Goal: Information Seeking & Learning: Find specific fact

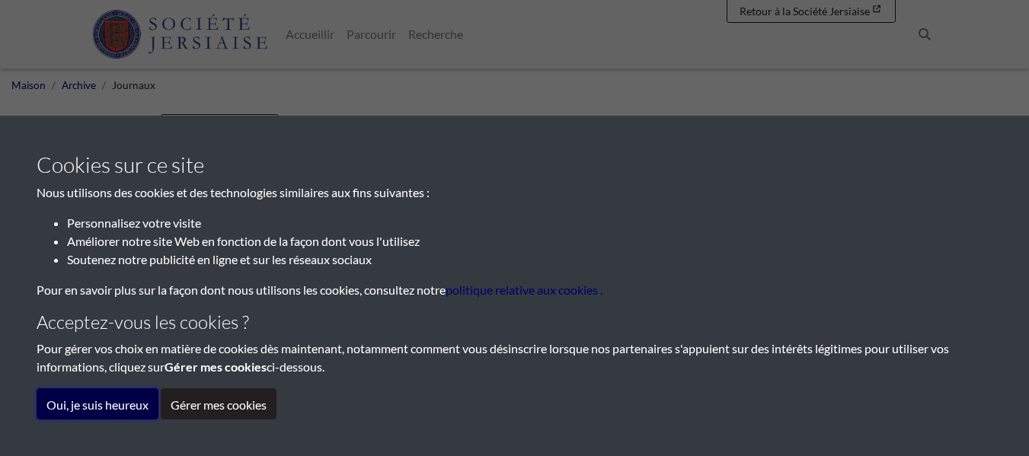
click at [103, 403] on font "Oui, je suis heureux" at bounding box center [97, 405] width 102 height 14
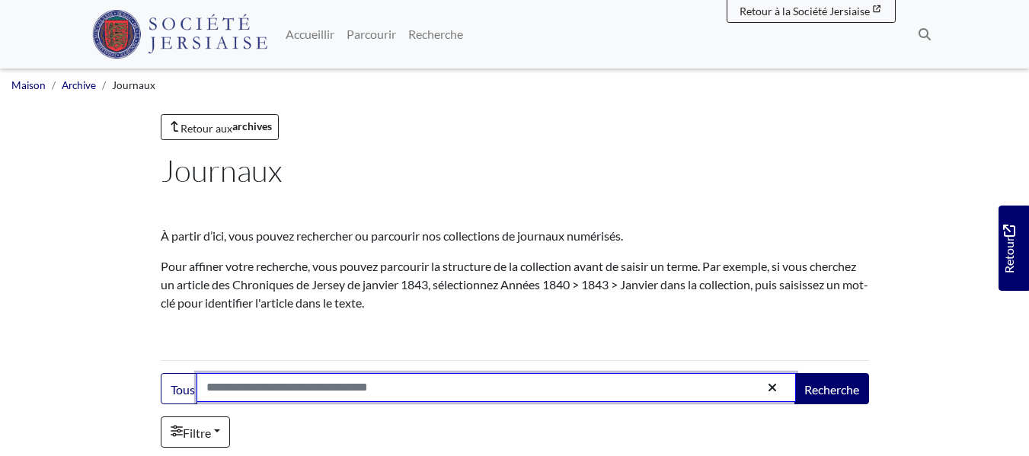
click at [294, 388] on input "Recherche:" at bounding box center [496, 387] width 599 height 29
type input "*****"
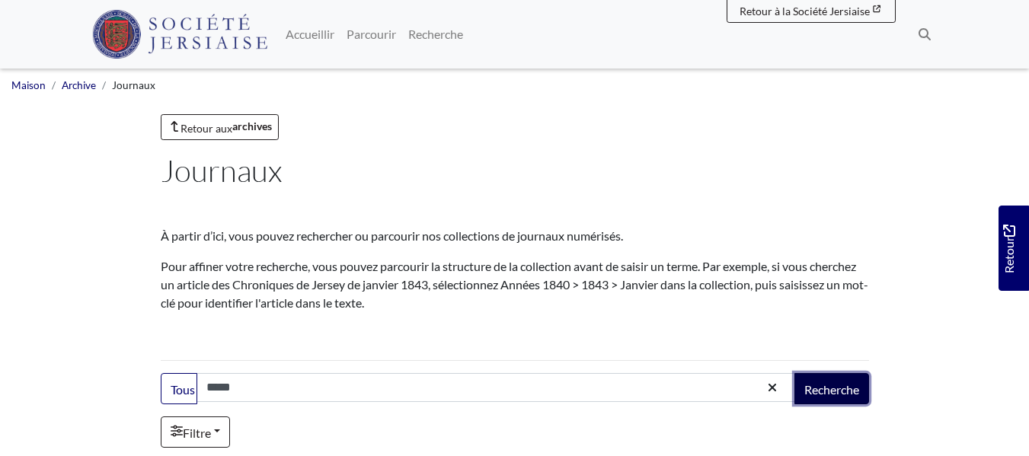
click at [844, 388] on font "Recherche" at bounding box center [831, 389] width 55 height 14
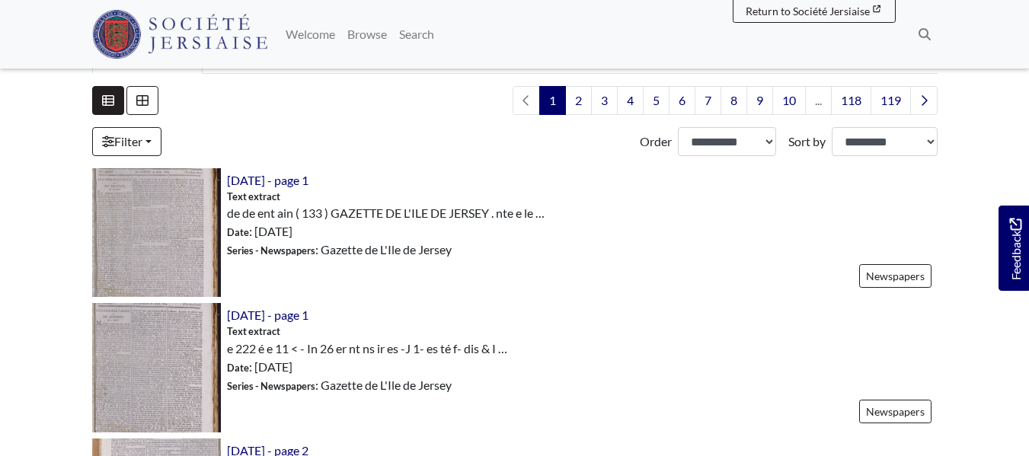
scroll to position [346, 0]
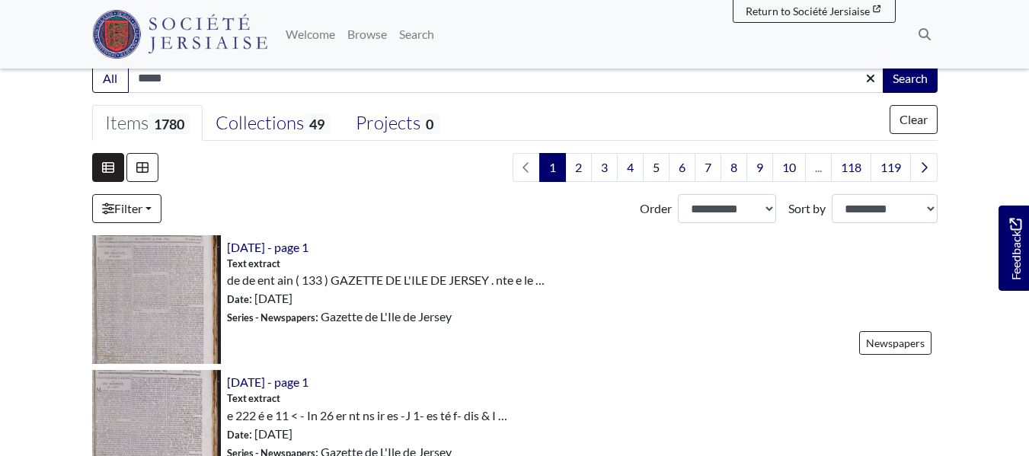
drag, startPoint x: 1035, startPoint y: 73, endPoint x: 1034, endPoint y: 123, distance: 50.3
click at [154, 125] on span "1780" at bounding box center [169, 123] width 41 height 21
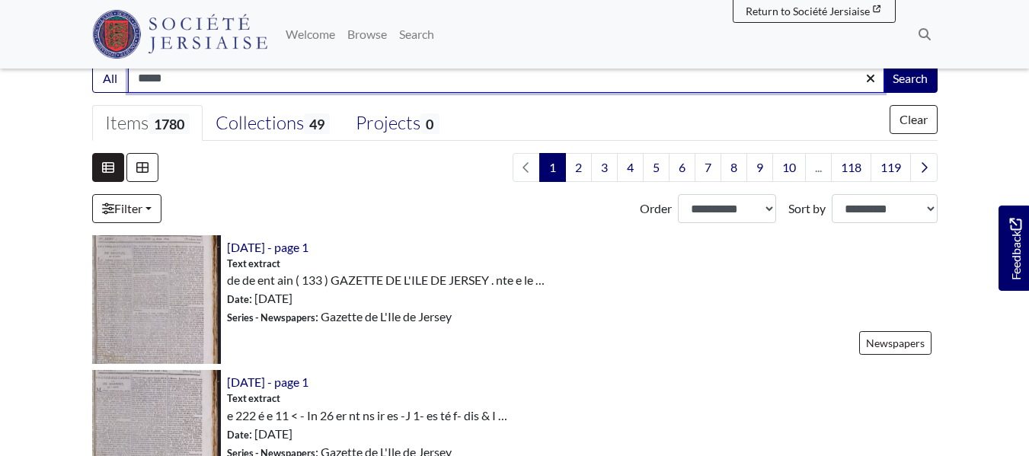
click at [144, 79] on input "*****" at bounding box center [506, 78] width 756 height 29
type input "****"
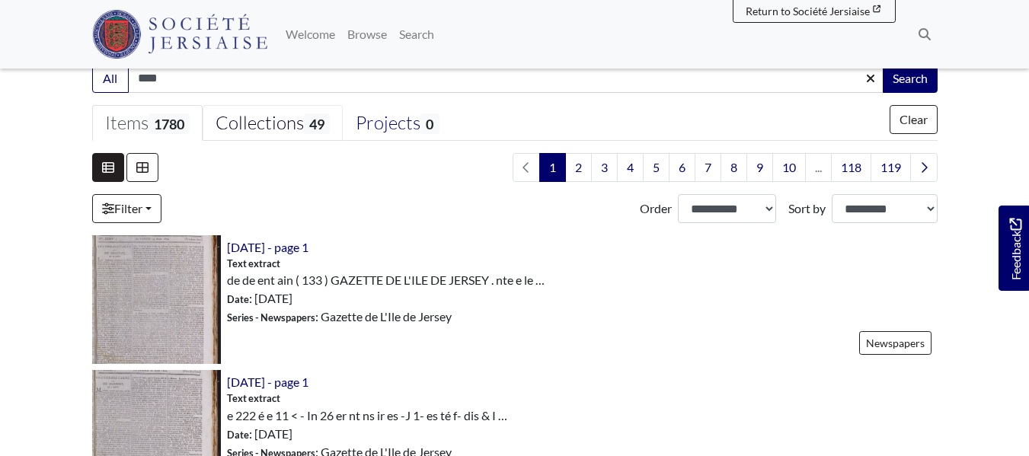
click at [280, 123] on div "Collections 49" at bounding box center [273, 123] width 114 height 23
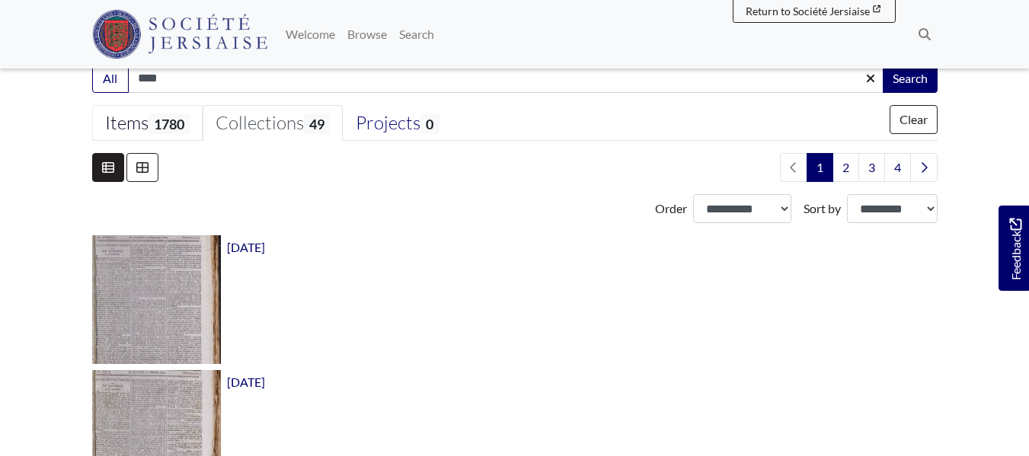
click at [181, 122] on span "1780" at bounding box center [169, 123] width 41 height 21
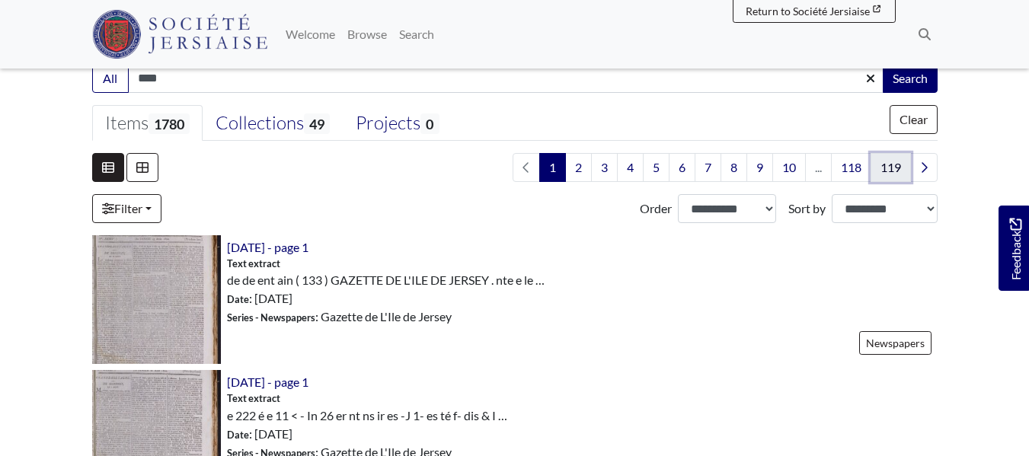
click at [893, 168] on link "119" at bounding box center [891, 167] width 40 height 29
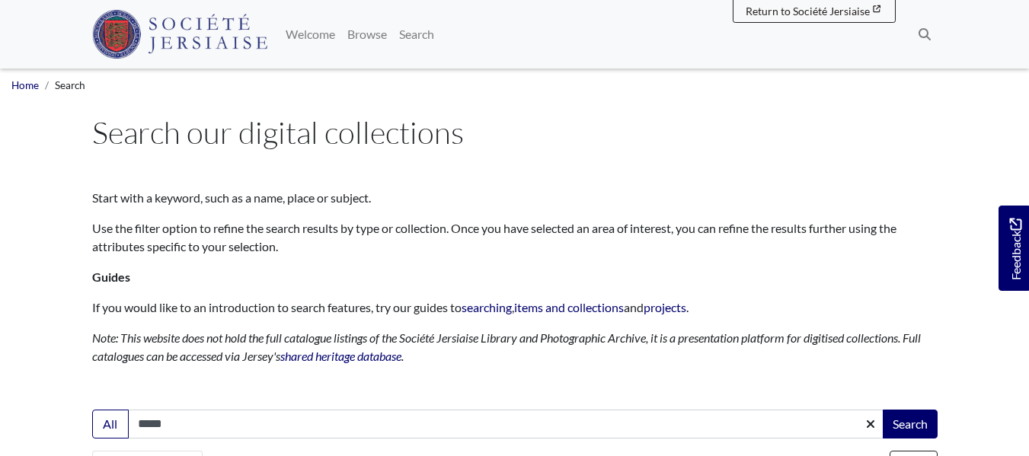
drag, startPoint x: 184, startPoint y: 423, endPoint x: 151, endPoint y: 424, distance: 33.5
click at [151, 424] on input "*****" at bounding box center [506, 424] width 756 height 29
type input "*****"
click at [883, 410] on button "Search" at bounding box center [910, 424] width 55 height 29
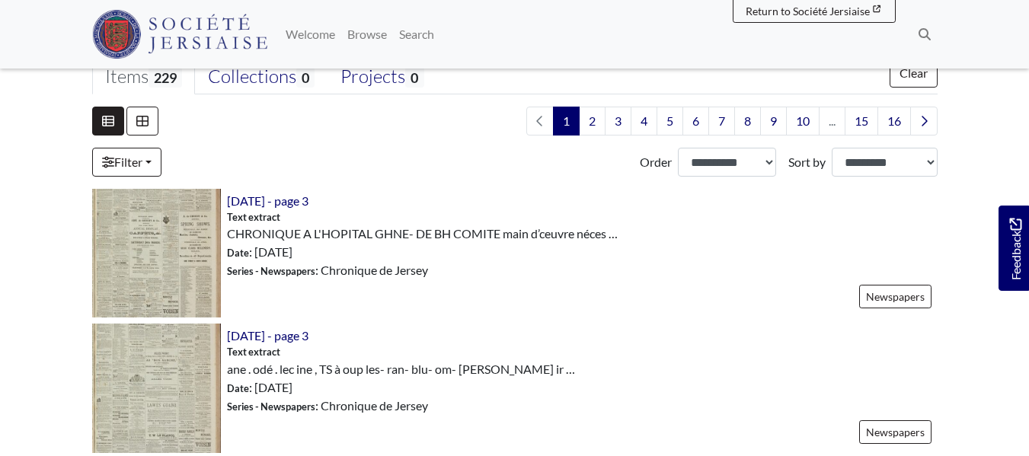
scroll to position [433, 0]
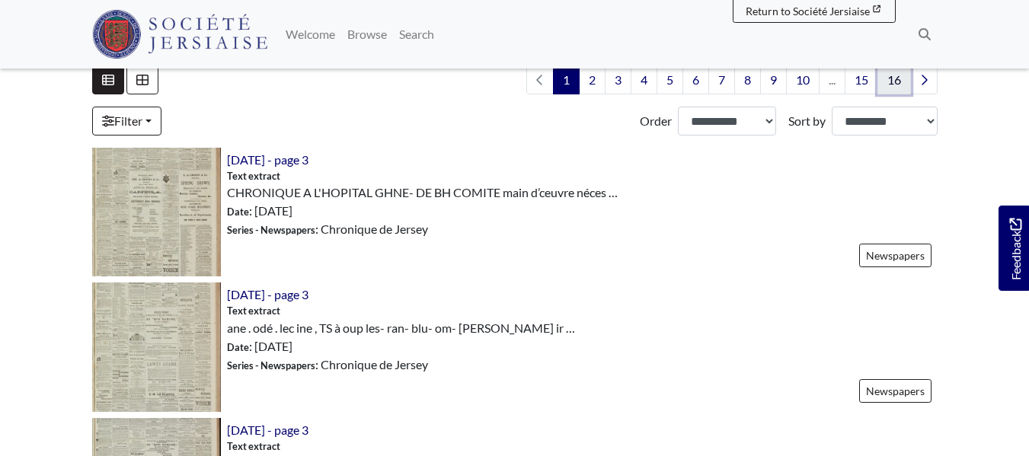
click at [893, 81] on link "16" at bounding box center [894, 80] width 34 height 29
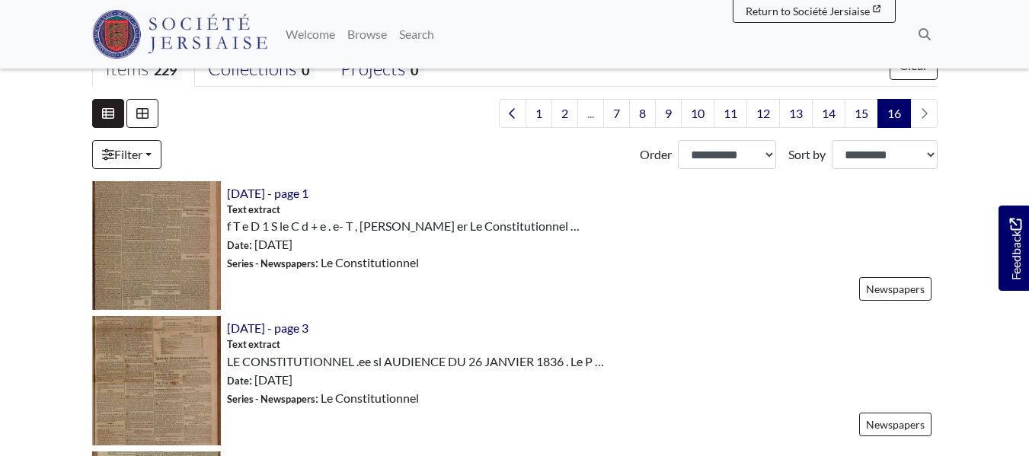
scroll to position [81, 0]
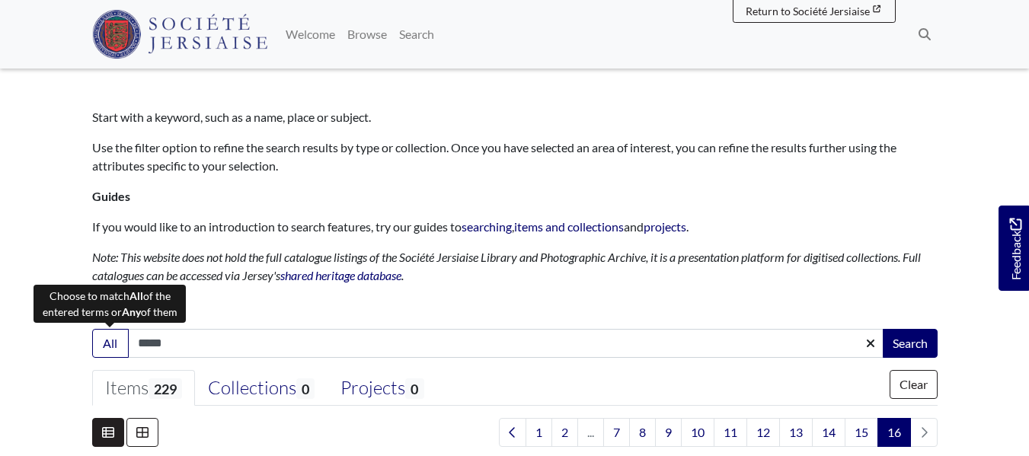
drag, startPoint x: 187, startPoint y: 343, endPoint x: 89, endPoint y: 352, distance: 97.9
click at [89, 352] on div "Search: All ***** Search" at bounding box center [515, 343] width 868 height 29
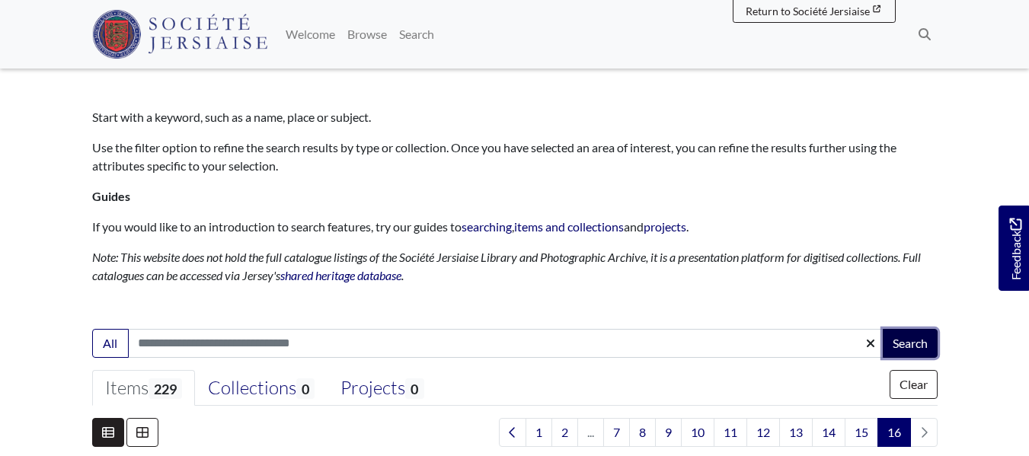
click at [909, 350] on button "Search" at bounding box center [910, 343] width 55 height 29
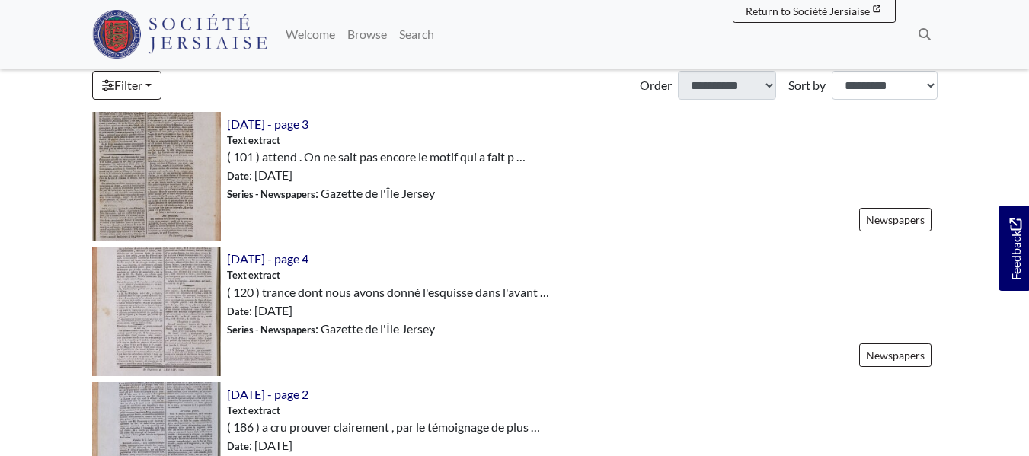
scroll to position [454, 0]
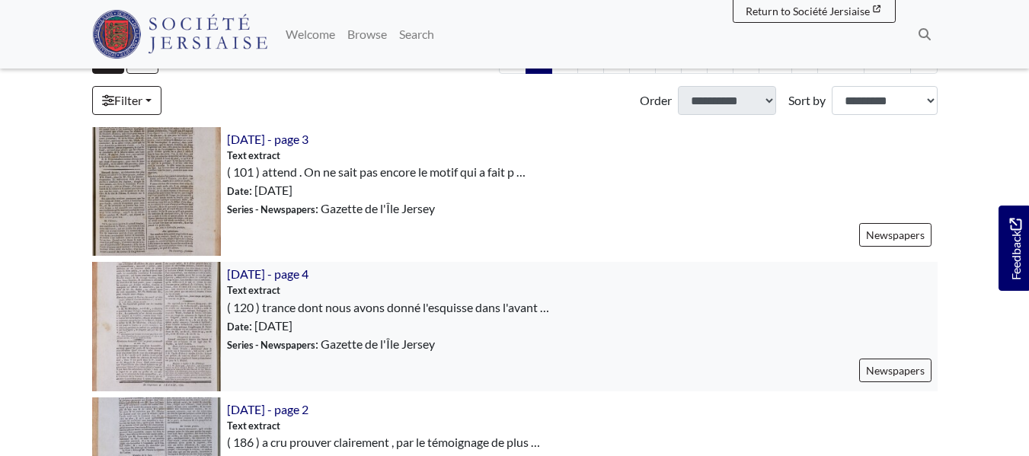
click at [164, 287] on img at bounding box center [156, 326] width 129 height 129
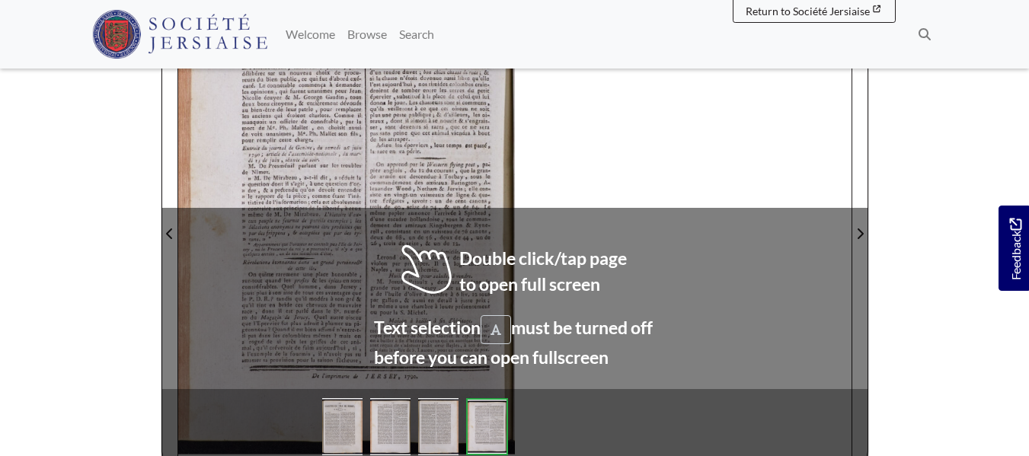
scroll to position [174, 0]
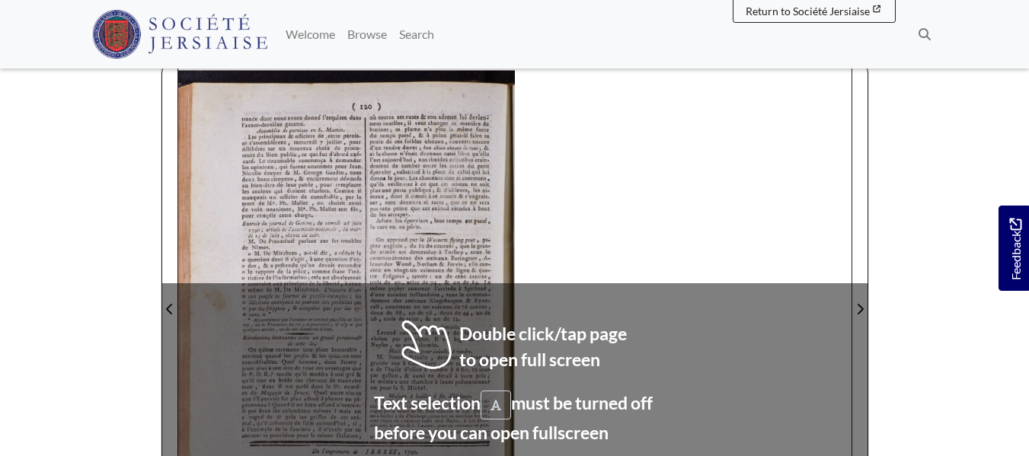
click at [312, 186] on div at bounding box center [346, 300] width 337 height 476
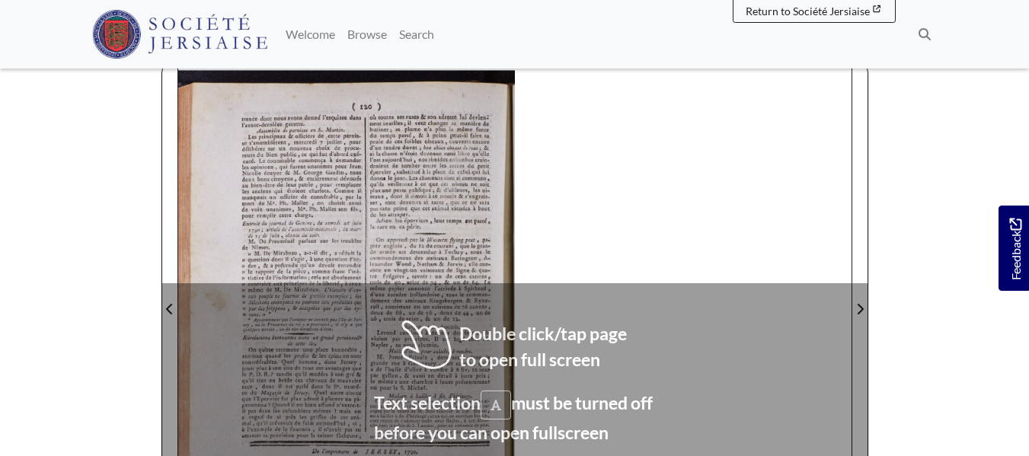
click at [312, 186] on div at bounding box center [346, 300] width 337 height 476
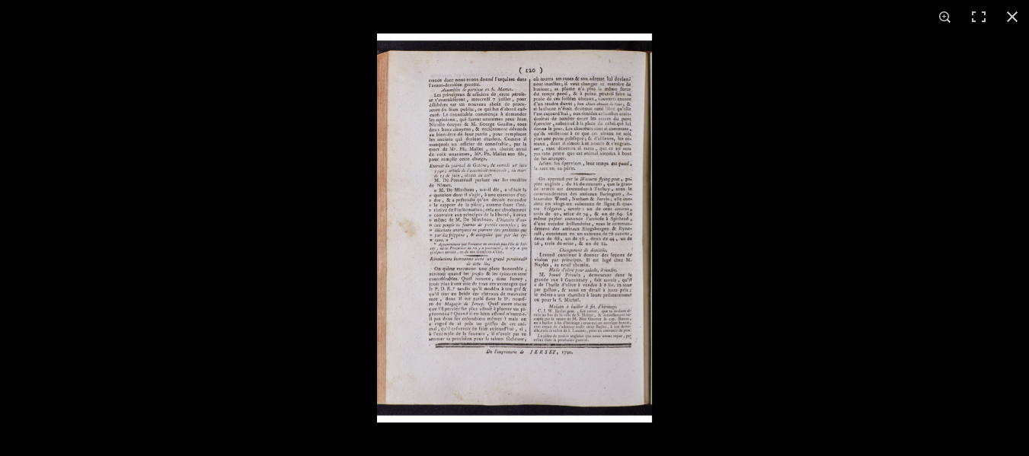
click at [462, 269] on img at bounding box center [514, 228] width 275 height 389
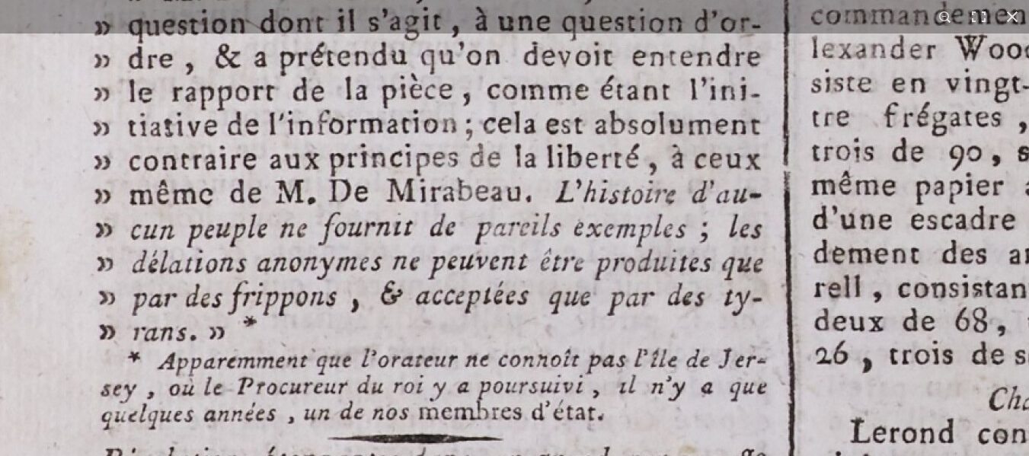
click at [433, 438] on img at bounding box center [680, 249] width 1884 height 2666
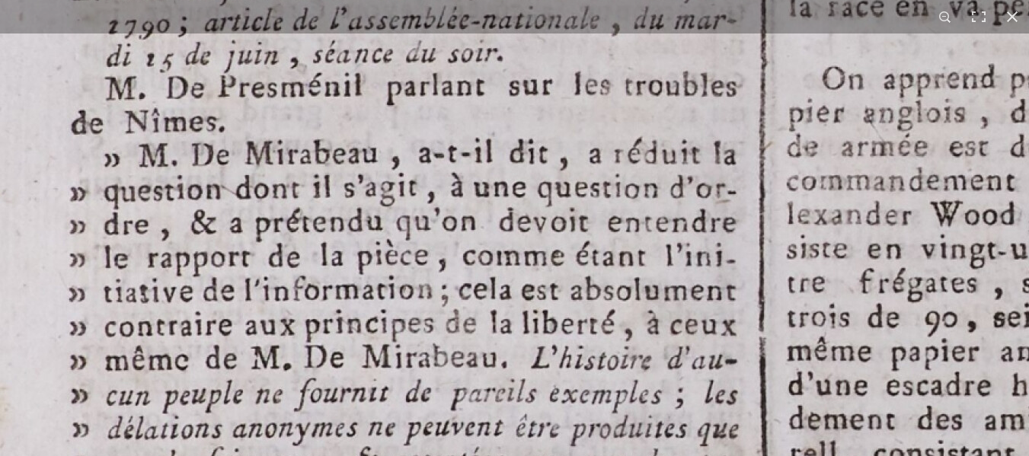
click at [479, 380] on img at bounding box center [656, 415] width 1884 height 2666
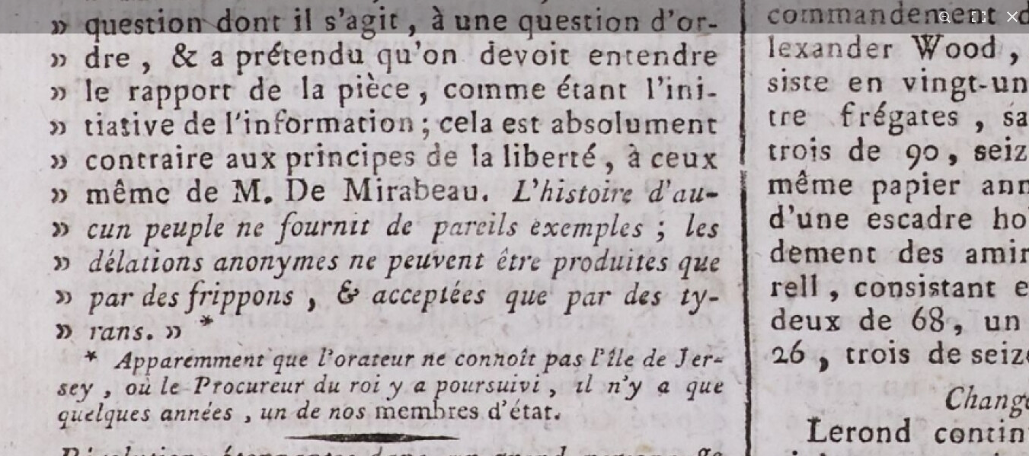
click at [497, 148] on img at bounding box center [637, 248] width 1884 height 2666
click at [319, 283] on img at bounding box center [637, 248] width 1884 height 2666
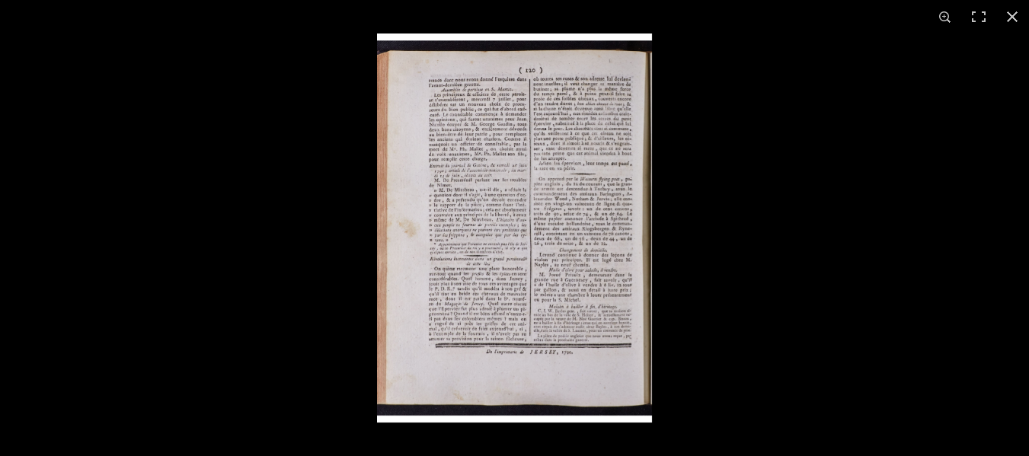
click at [532, 261] on img at bounding box center [514, 228] width 275 height 389
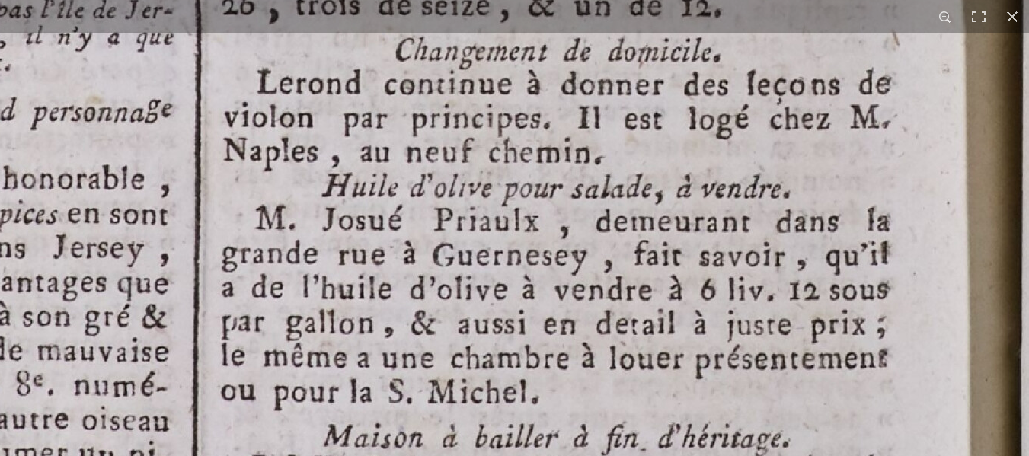
click at [509, 181] on div "1 / 1" at bounding box center [514, 228] width 1029 height 456
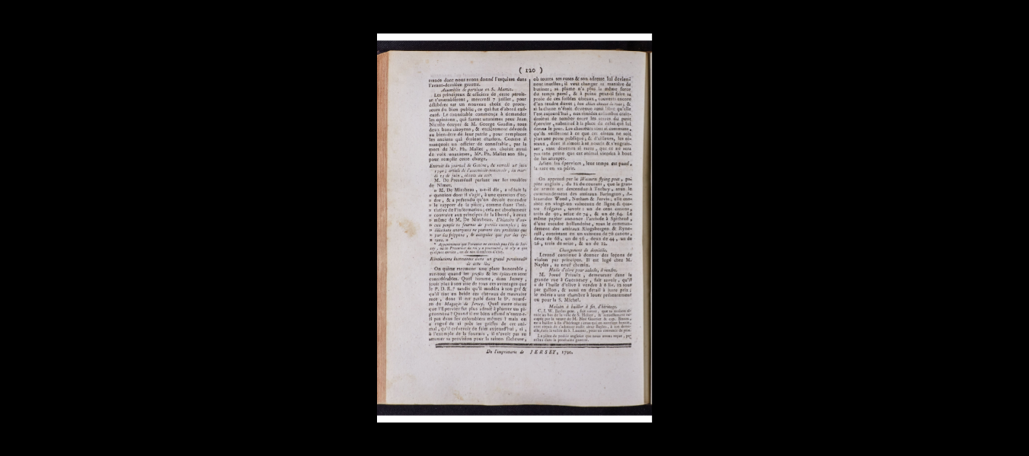
click at [570, 108] on img at bounding box center [514, 228] width 275 height 389
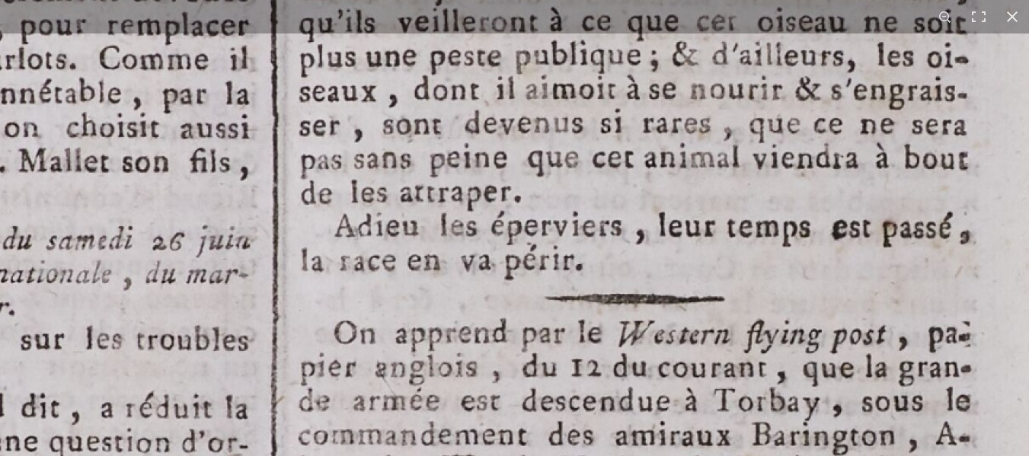
click at [540, 31] on div "1 / 1" at bounding box center [514, 228] width 1029 height 456
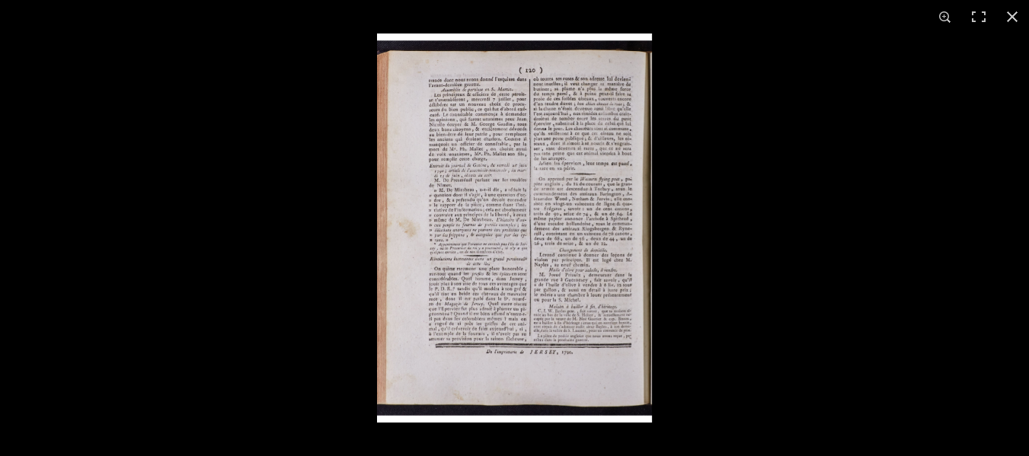
click at [570, 251] on img at bounding box center [514, 228] width 275 height 389
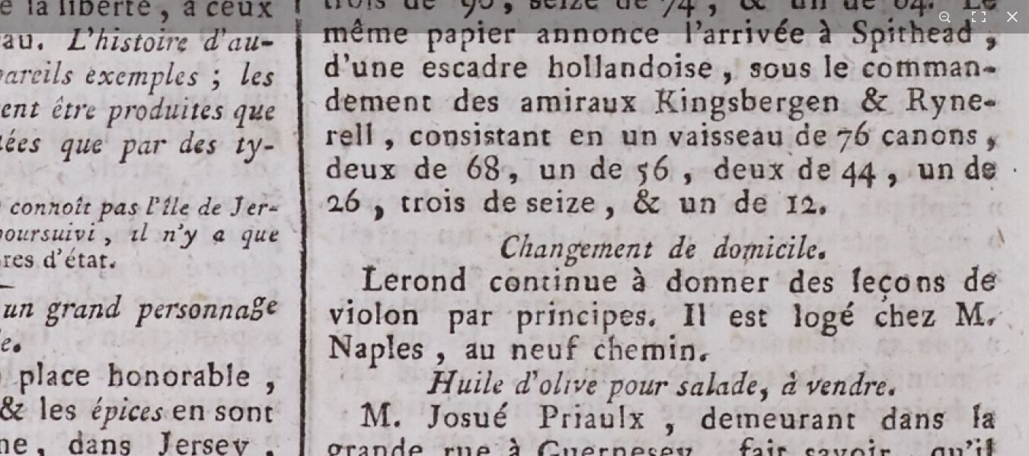
click at [636, 350] on img at bounding box center [192, 97] width 1884 height 2666
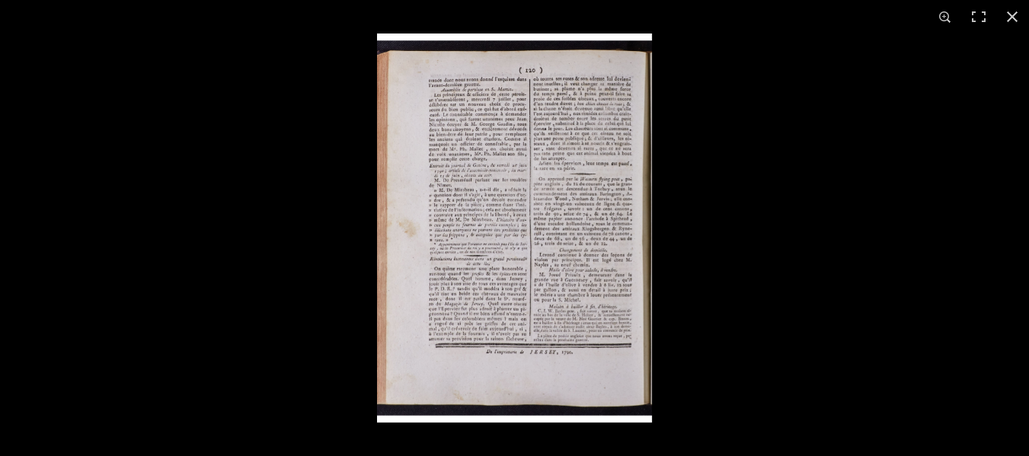
click at [618, 180] on img at bounding box center [514, 228] width 275 height 389
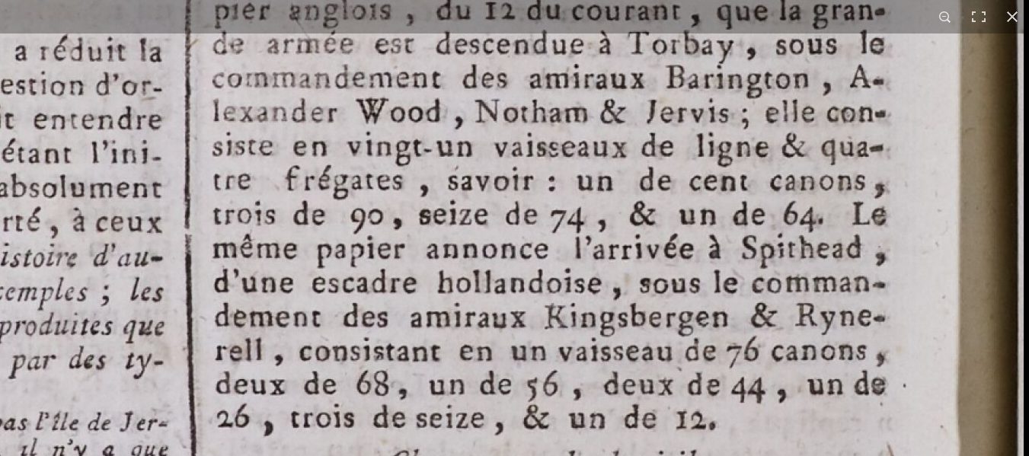
click at [702, 81] on img at bounding box center [81, 312] width 1884 height 2666
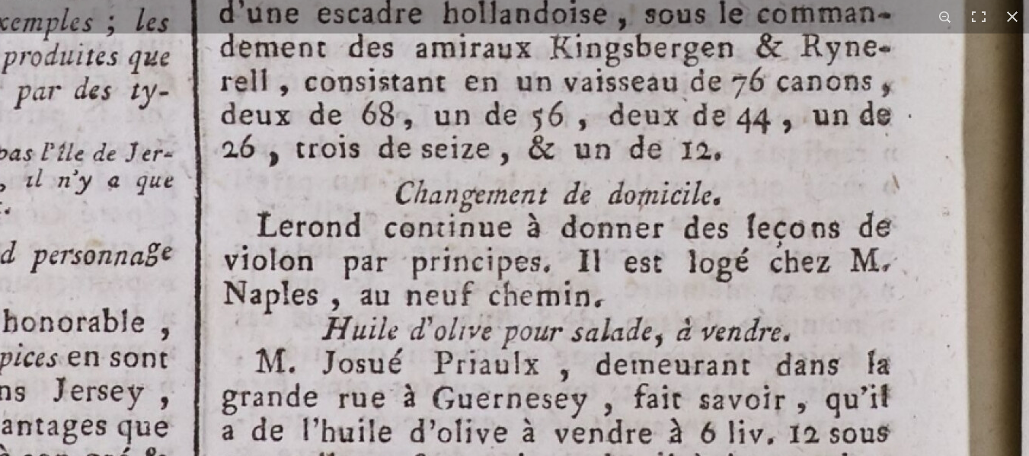
click at [712, 108] on img at bounding box center [87, 43] width 1884 height 2666
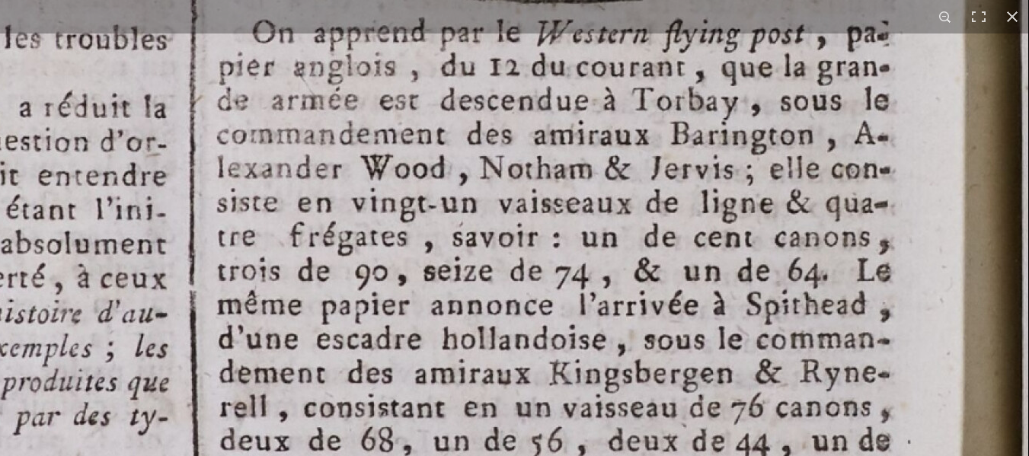
click at [513, 365] on img at bounding box center [86, 369] width 1884 height 2666
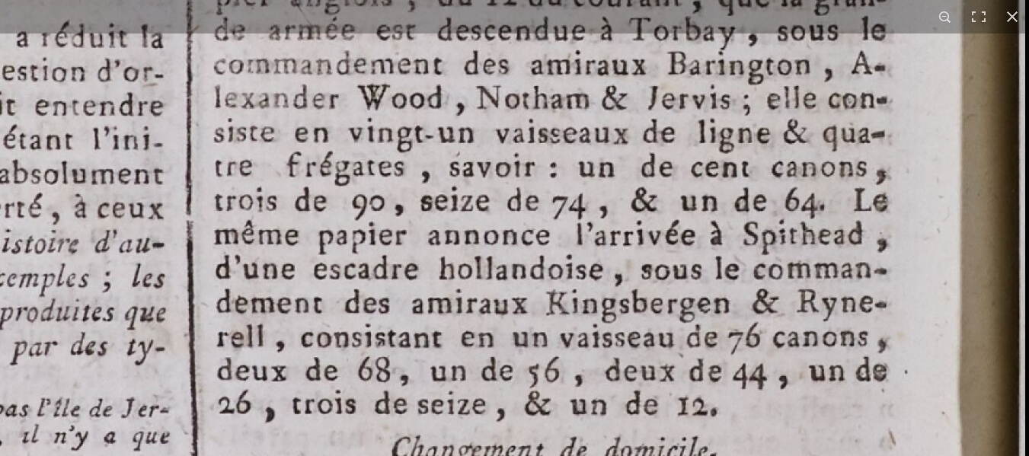
click at [522, 121] on img at bounding box center [83, 299] width 1884 height 2666
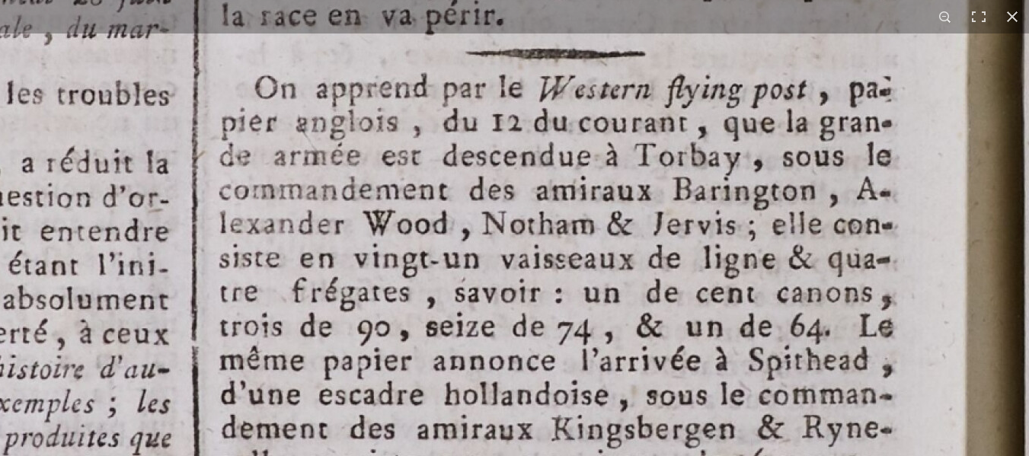
click at [545, 401] on img at bounding box center [88, 424] width 1884 height 2666
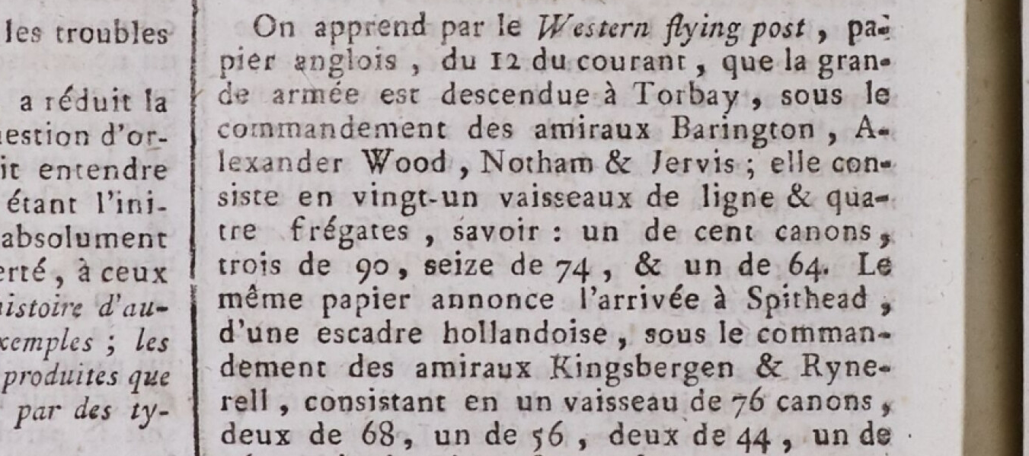
click at [485, 150] on img at bounding box center [87, 363] width 1884 height 2666
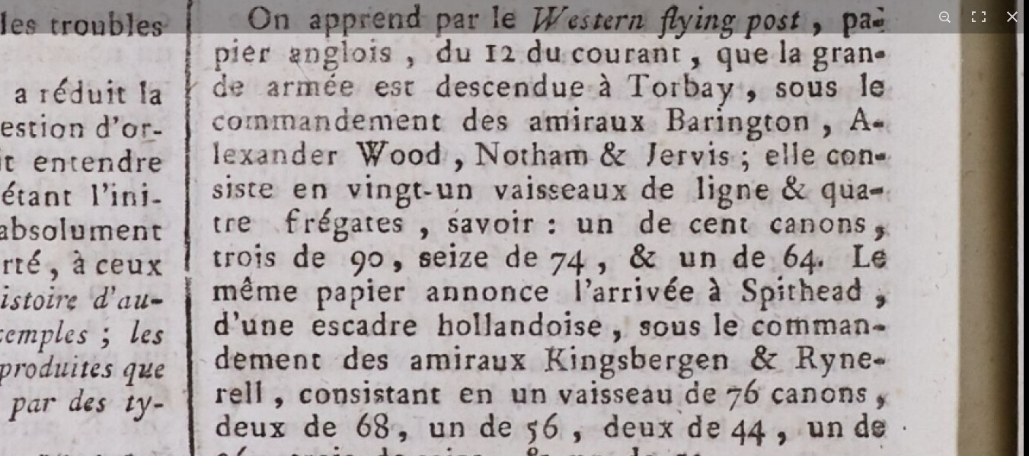
click at [398, 288] on img at bounding box center [81, 355] width 1884 height 2666
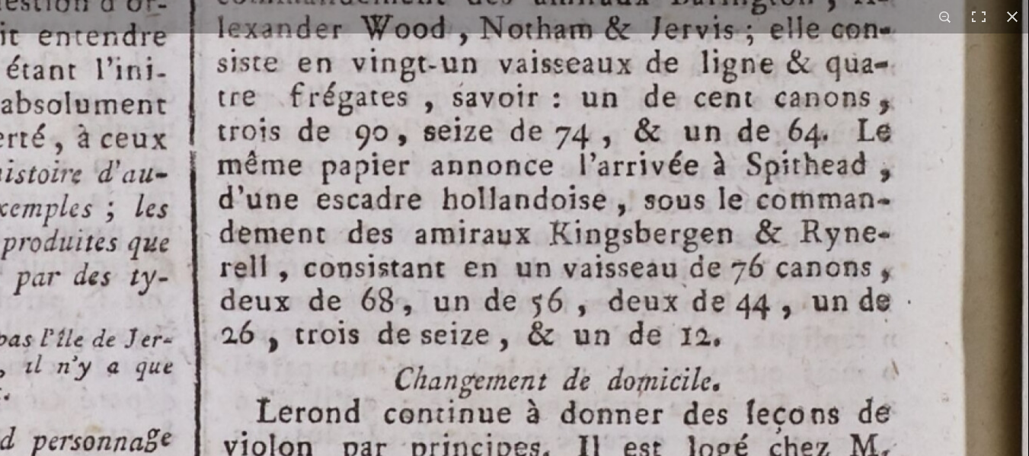
click at [385, 231] on img at bounding box center [86, 229] width 1884 height 2666
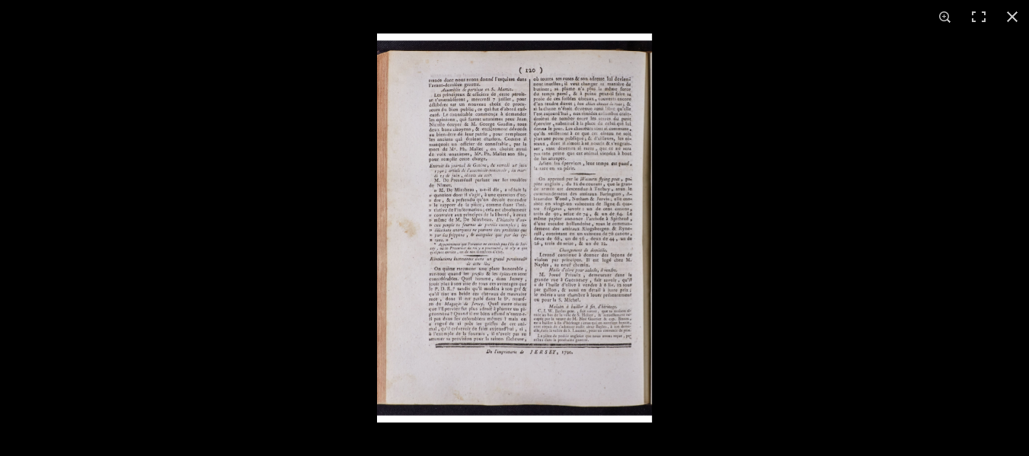
click at [384, 230] on img at bounding box center [514, 228] width 275 height 389
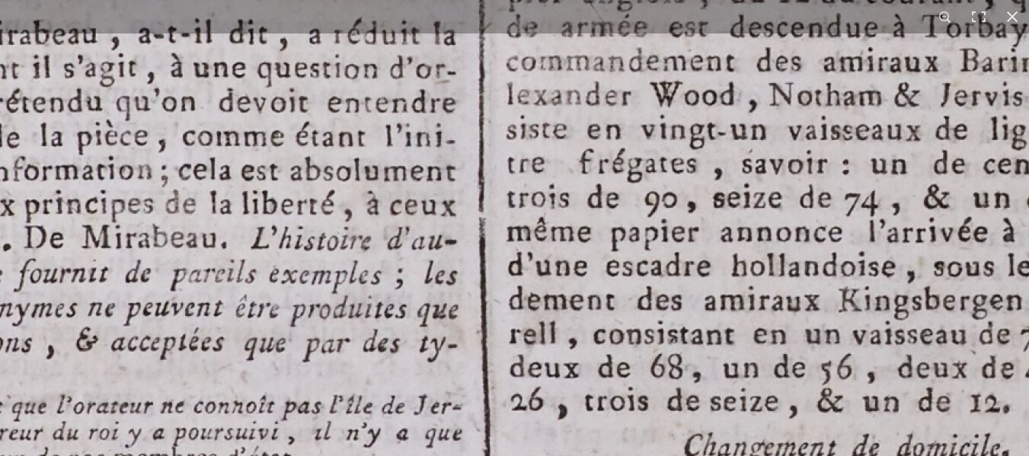
click at [126, 312] on img at bounding box center [375, 296] width 1884 height 2666
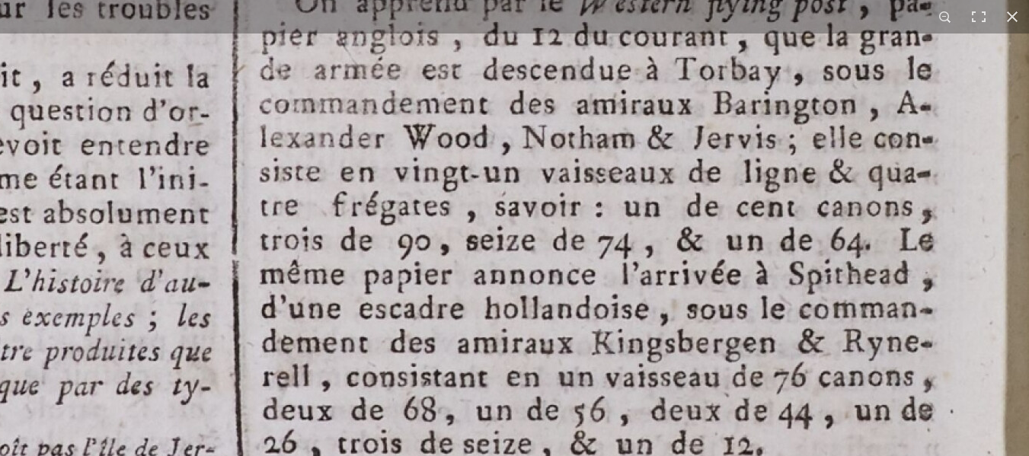
click at [351, 288] on img at bounding box center [129, 338] width 1884 height 2666
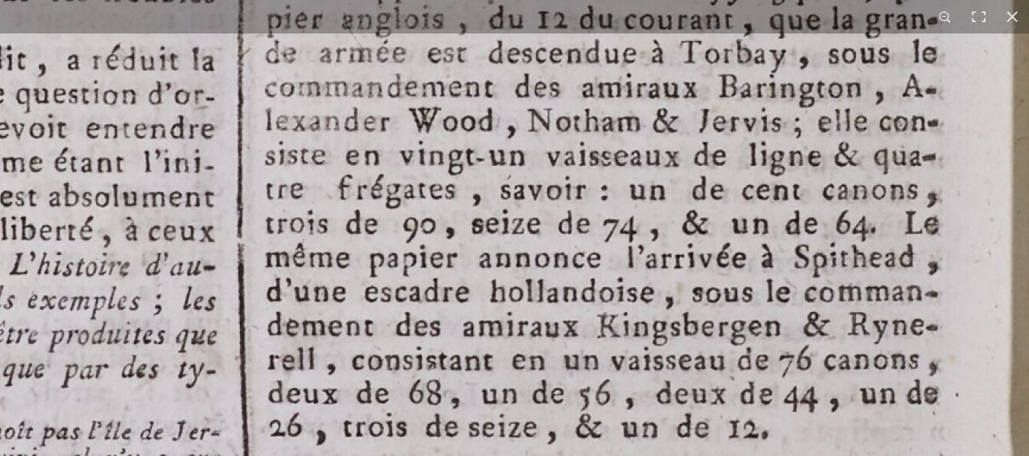
click at [442, 391] on img at bounding box center [134, 321] width 1884 height 2666
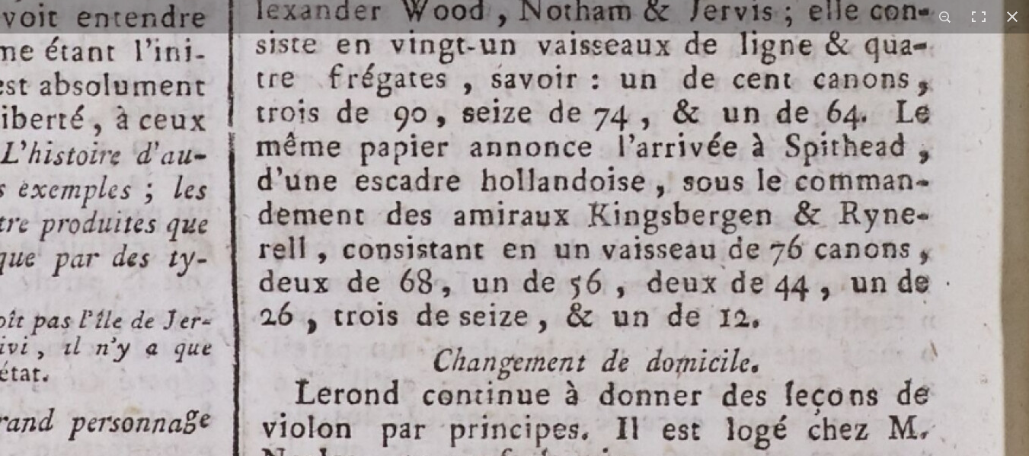
click at [628, 184] on img at bounding box center [125, 210] width 1884 height 2666
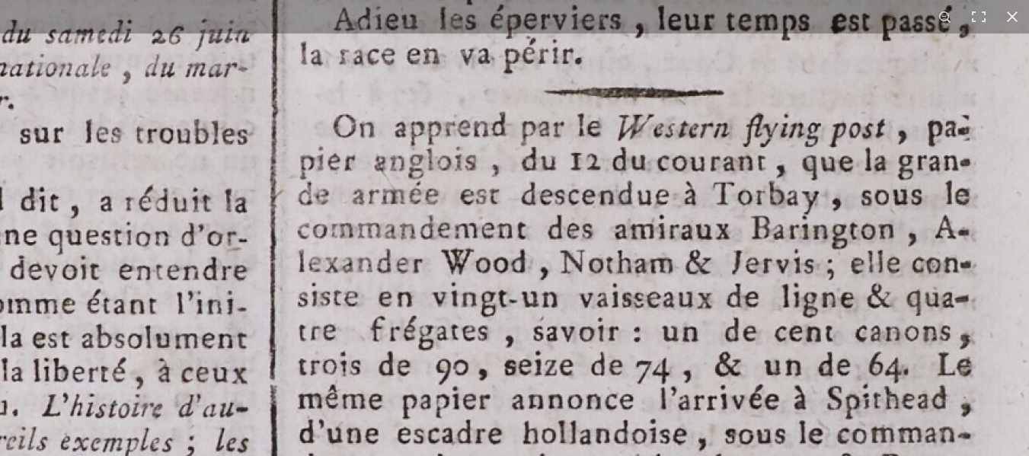
click at [547, 417] on img at bounding box center [167, 463] width 1884 height 2666
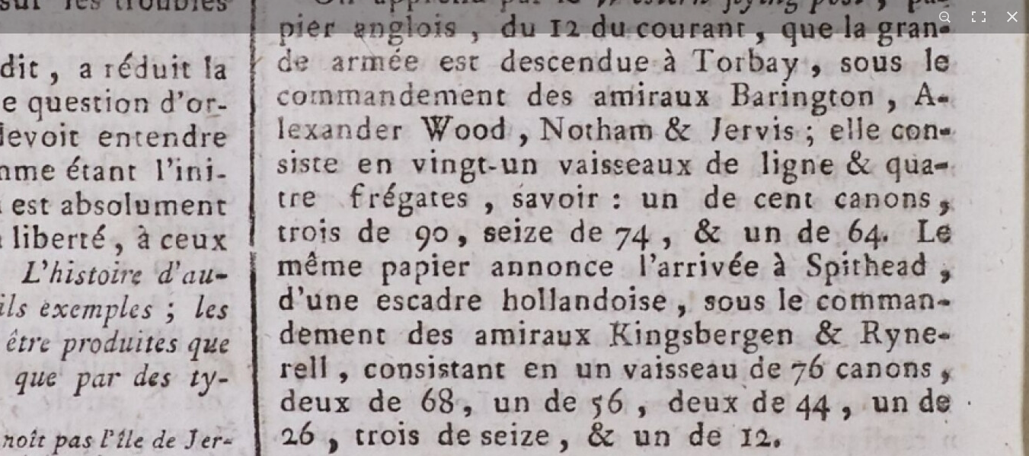
click at [539, 163] on img at bounding box center [146, 330] width 1884 height 2666
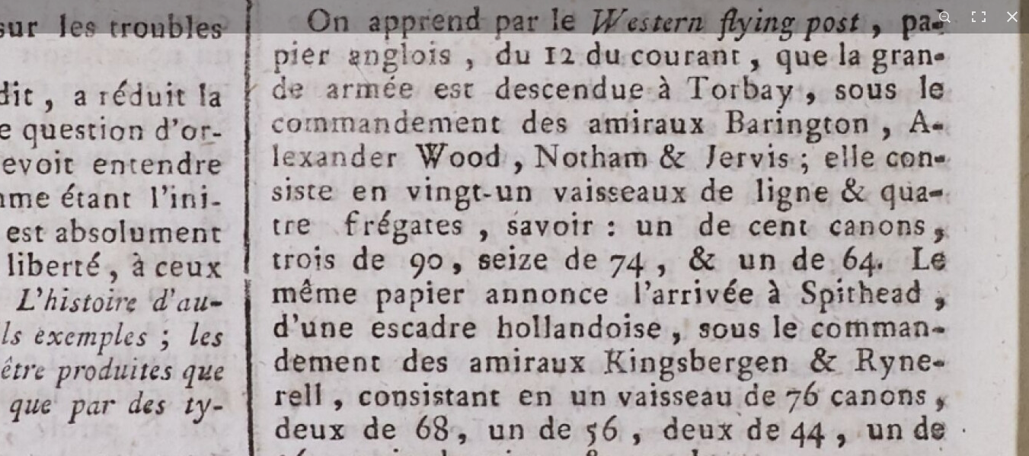
click at [37, 403] on img at bounding box center [141, 357] width 1884 height 2666
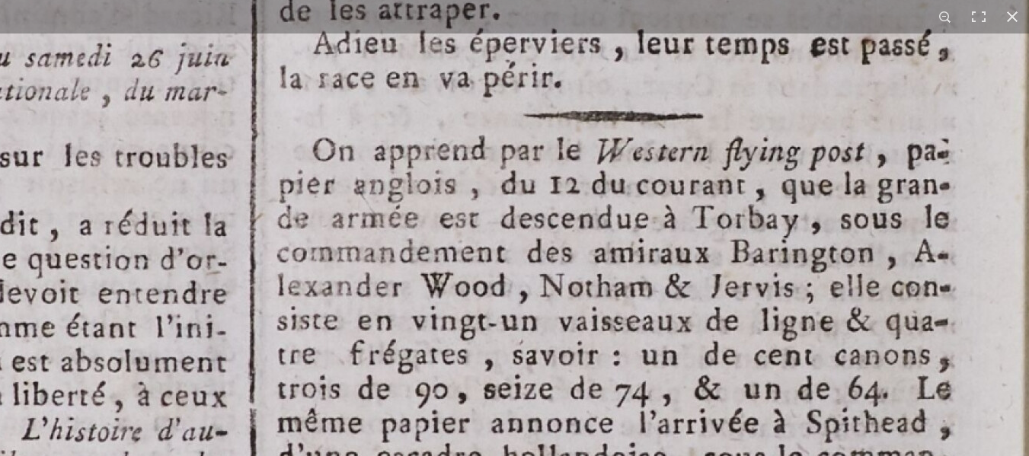
click at [46, 455] on html "Menu" at bounding box center [514, 366] width 1029 height 1080
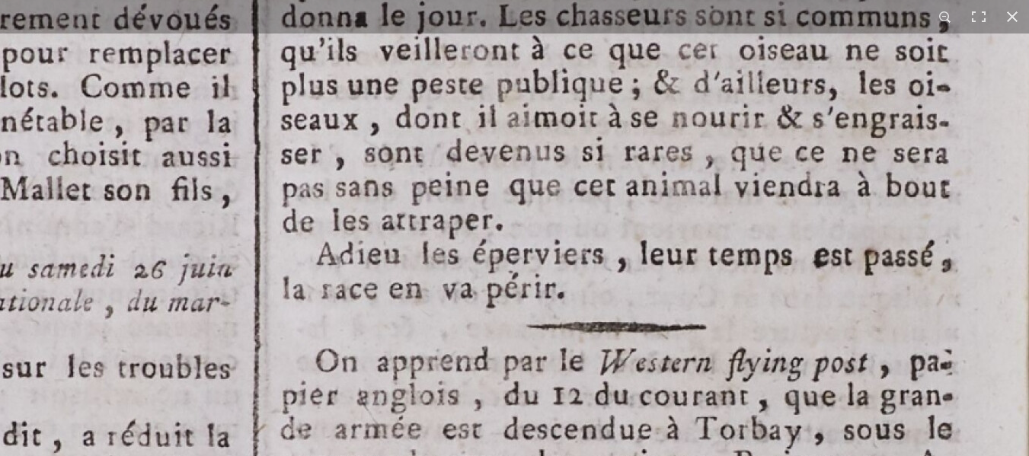
click at [46, 455] on html "Menu" at bounding box center [514, 366] width 1029 height 1080
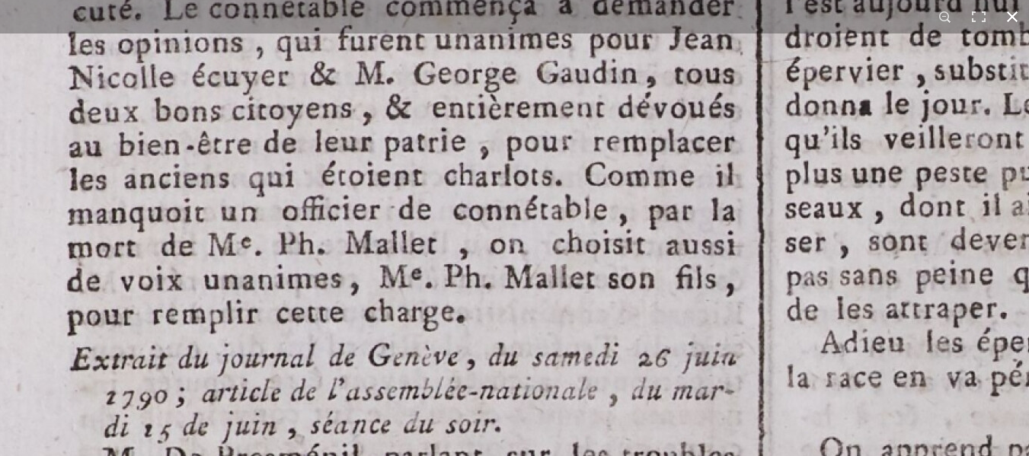
click at [403, 8] on div "1 / 1" at bounding box center [514, 228] width 1029 height 456
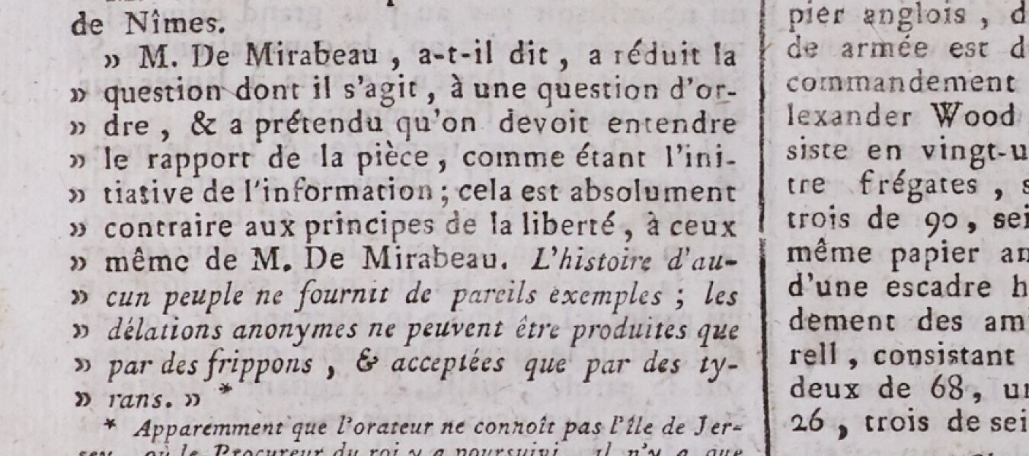
click at [388, 46] on img at bounding box center [656, 316] width 1884 height 2666
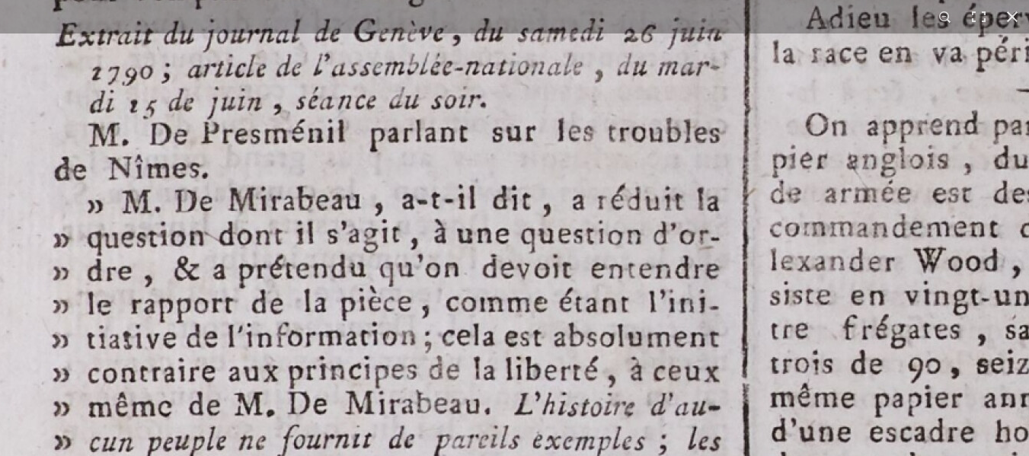
click at [346, 455] on html "Menu" at bounding box center [514, 366] width 1029 height 1080
